Goal: Task Accomplishment & Management: Manage account settings

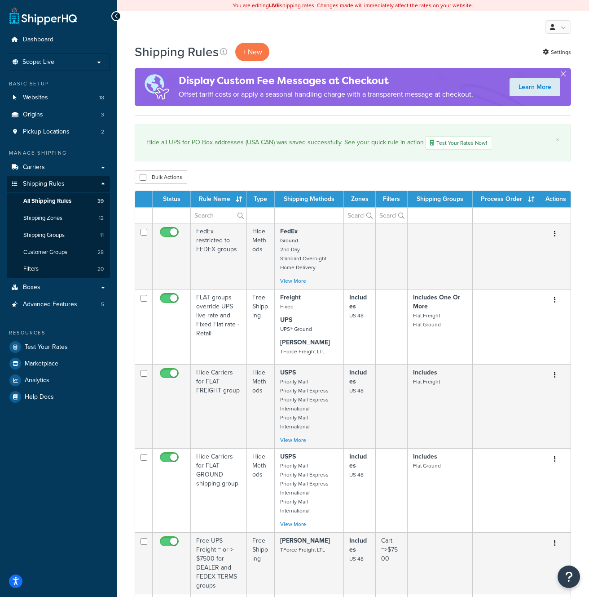
select select "50"
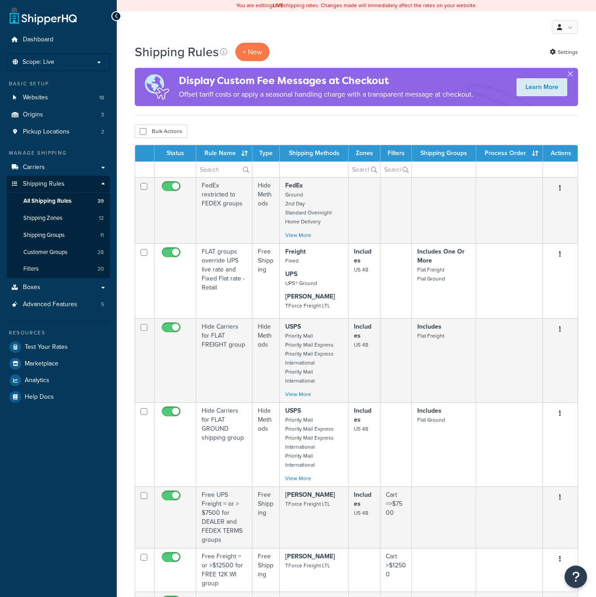
select select "50"
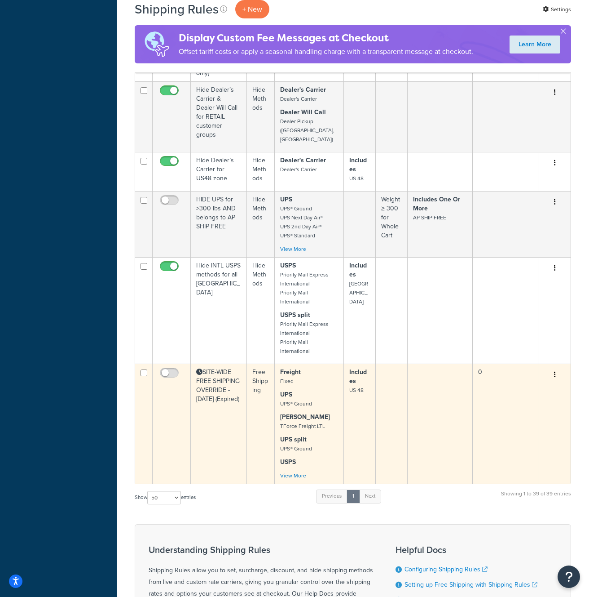
scroll to position [695, 0]
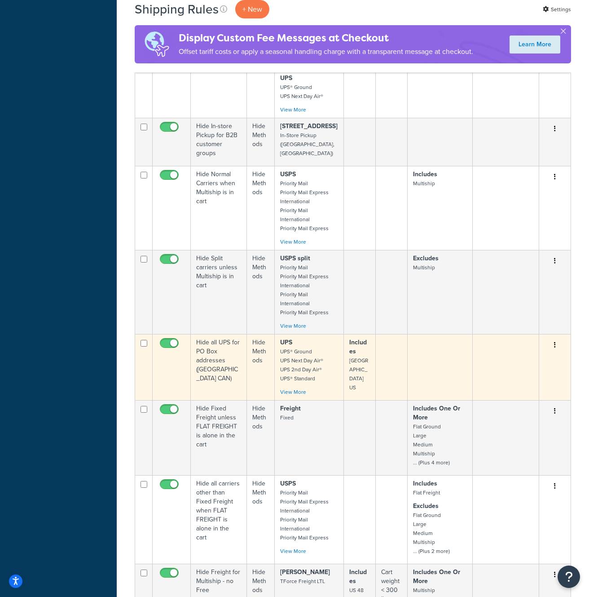
click at [230, 334] on td "Hide all UPS for PO Box addresses ([GEOGRAPHIC_DATA] CAN)" at bounding box center [219, 367] width 56 height 66
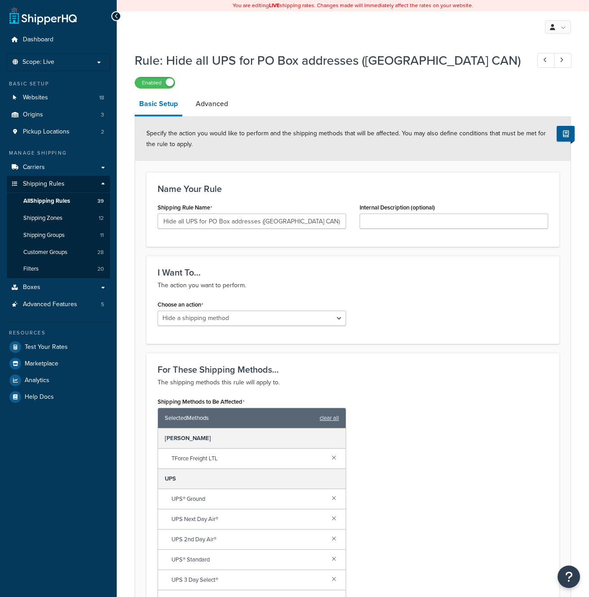
select select "HIDE"
click at [215, 103] on link "Advanced" at bounding box center [211, 104] width 41 height 22
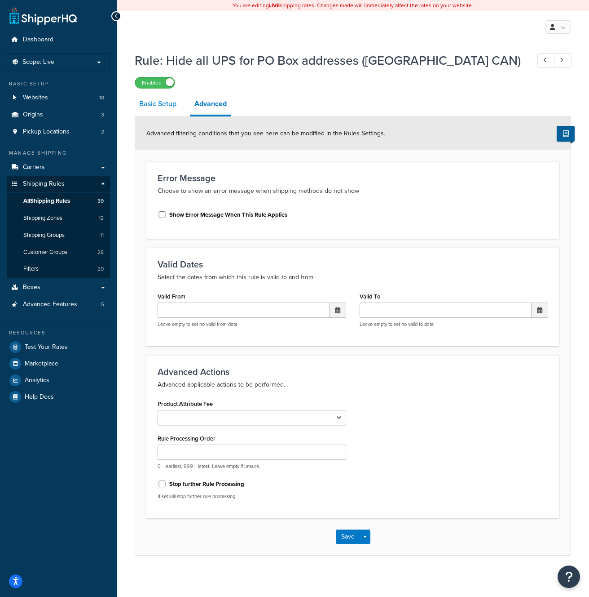
click at [156, 106] on link "Basic Setup" at bounding box center [158, 104] width 46 height 22
select select "HIDE"
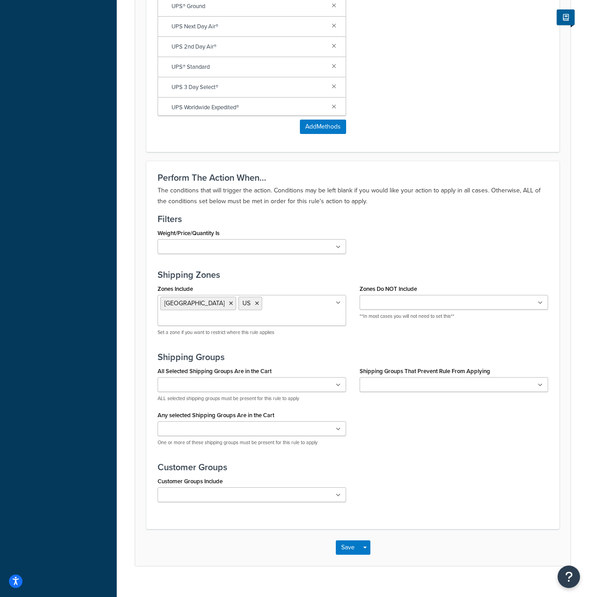
scroll to position [494, 0]
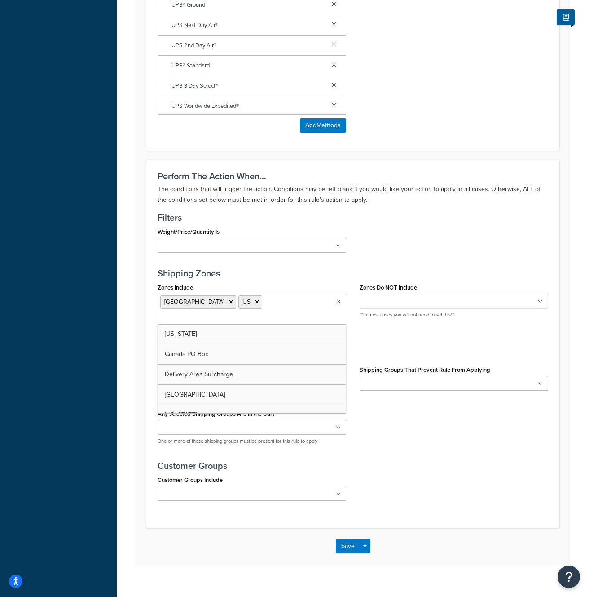
click at [337, 306] on ul "Canada US" at bounding box center [252, 308] width 189 height 31
drag, startPoint x: 216, startPoint y: 343, endPoint x: 238, endPoint y: 338, distance: 23.0
click at [317, 303] on icon at bounding box center [319, 301] width 4 height 5
click at [229, 305] on icon at bounding box center [231, 301] width 4 height 5
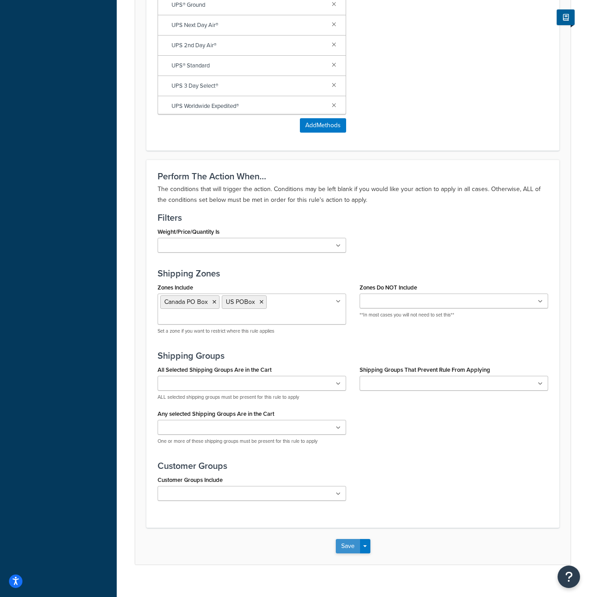
click at [350, 549] on button "Save" at bounding box center [348, 546] width 24 height 14
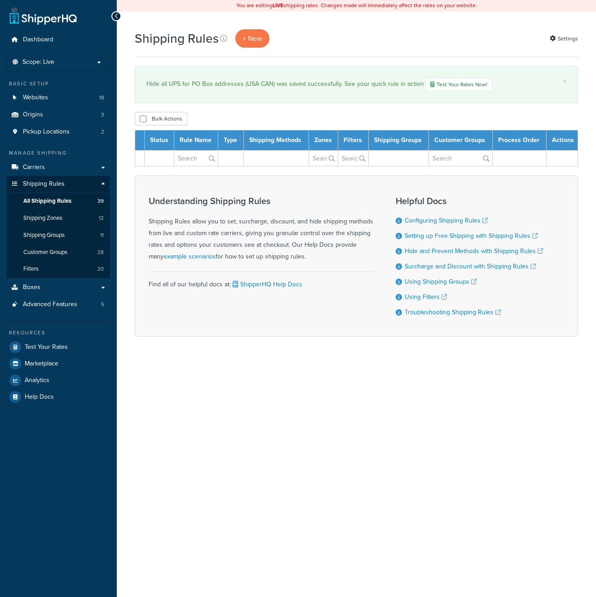
select select "50"
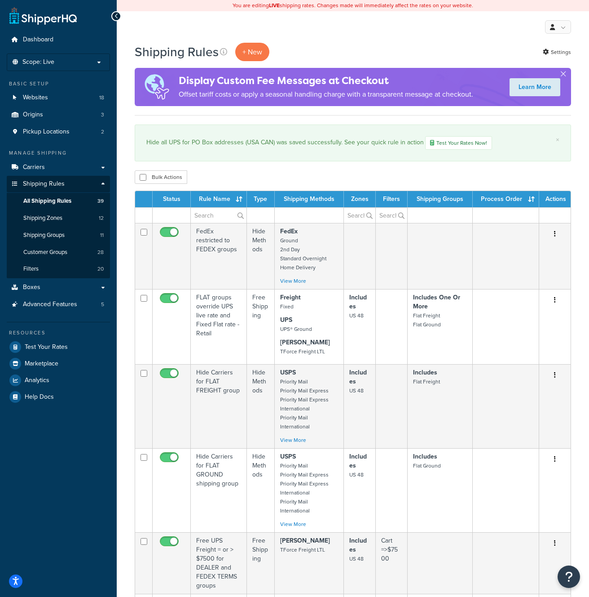
scroll to position [742, 0]
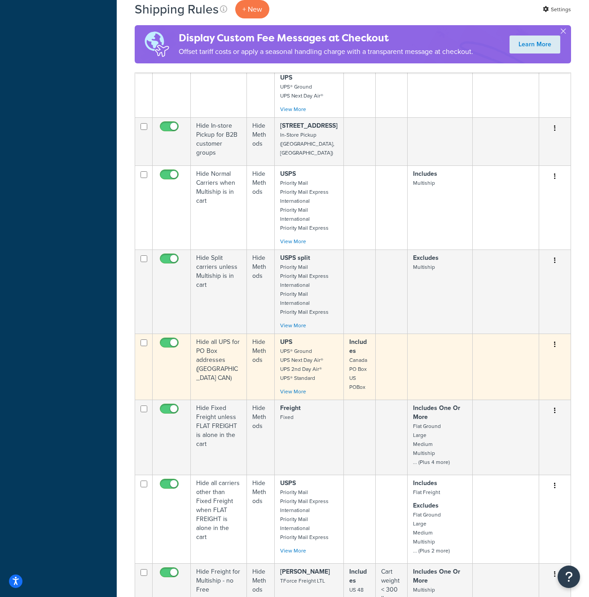
click at [261, 333] on td "Hide Methods" at bounding box center [261, 366] width 28 height 66
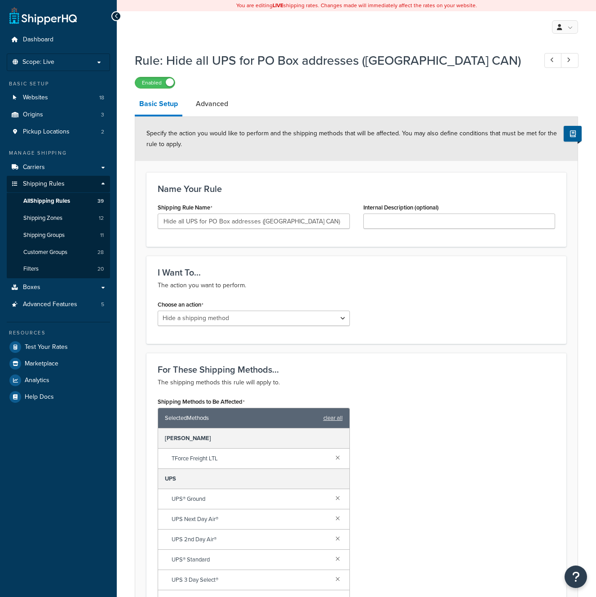
select select "HIDE"
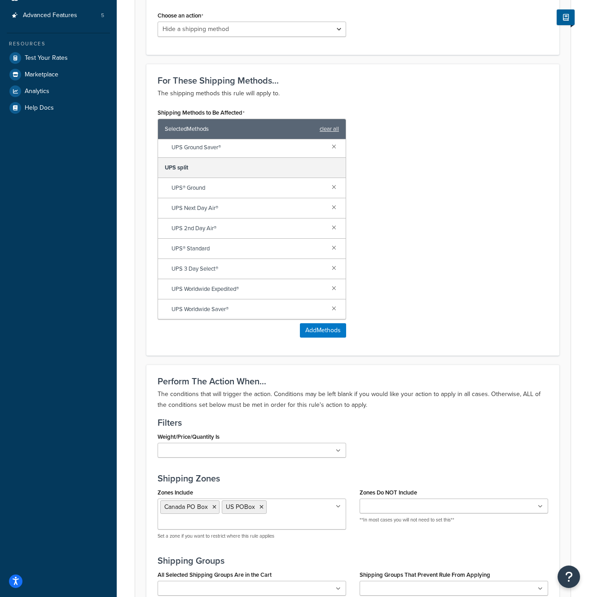
scroll to position [304, 0]
